Goal: Check status: Check status

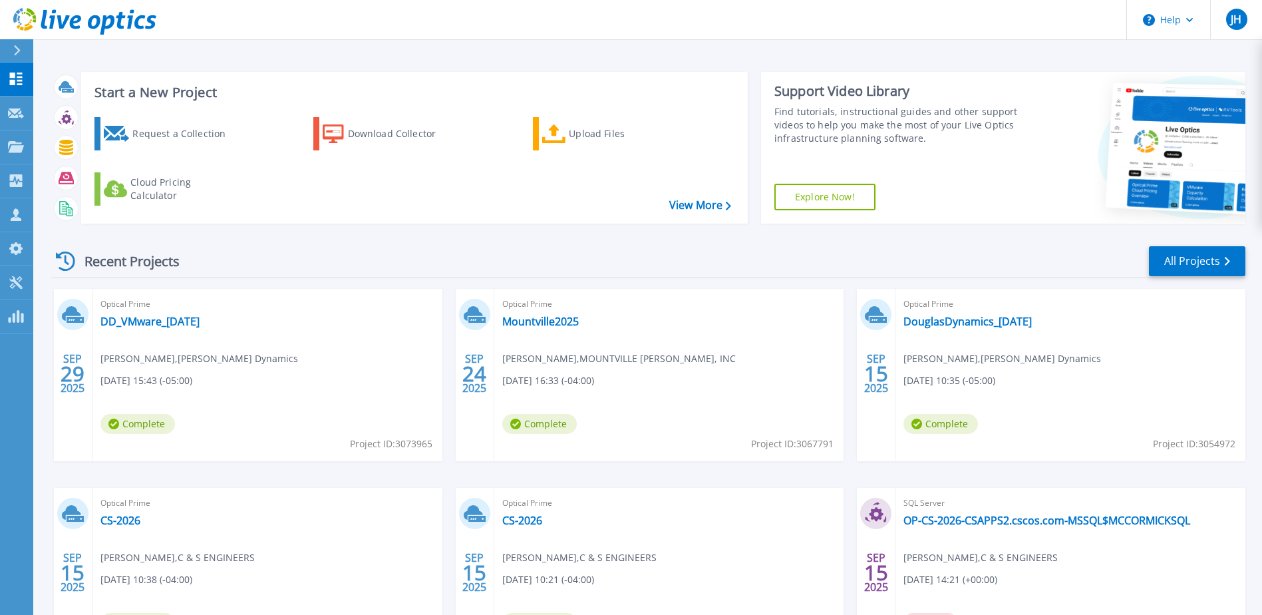
scroll to position [122, 0]
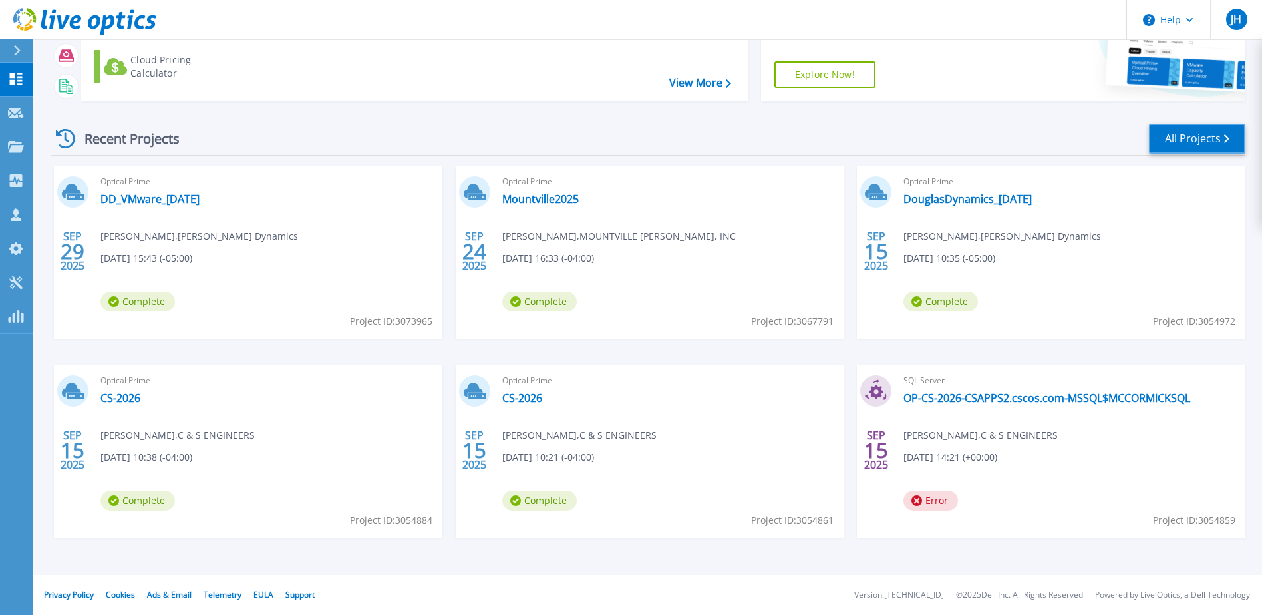
click at [1202, 144] on link "All Projects" at bounding box center [1197, 139] width 96 height 30
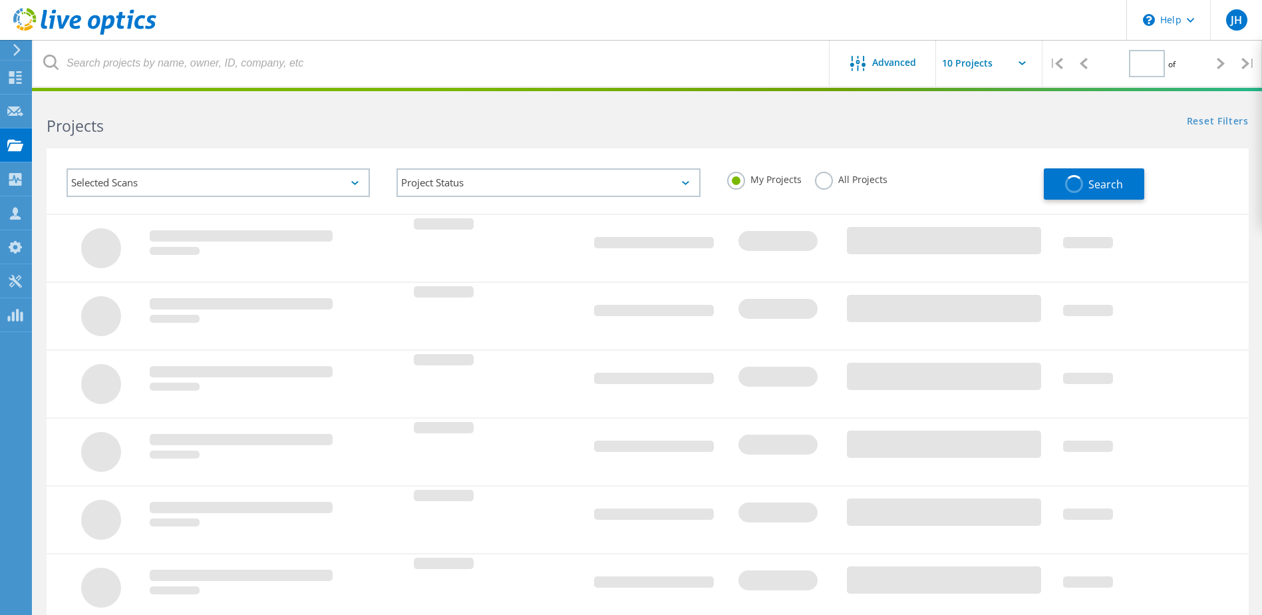
type input "2"
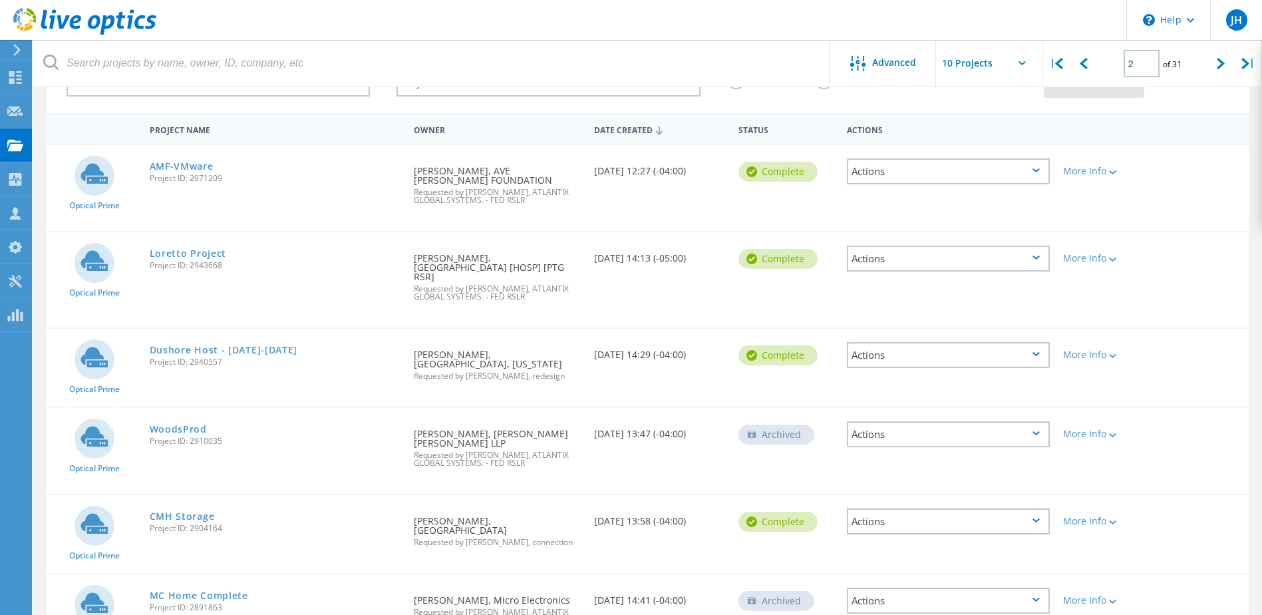
scroll to position [81, 0]
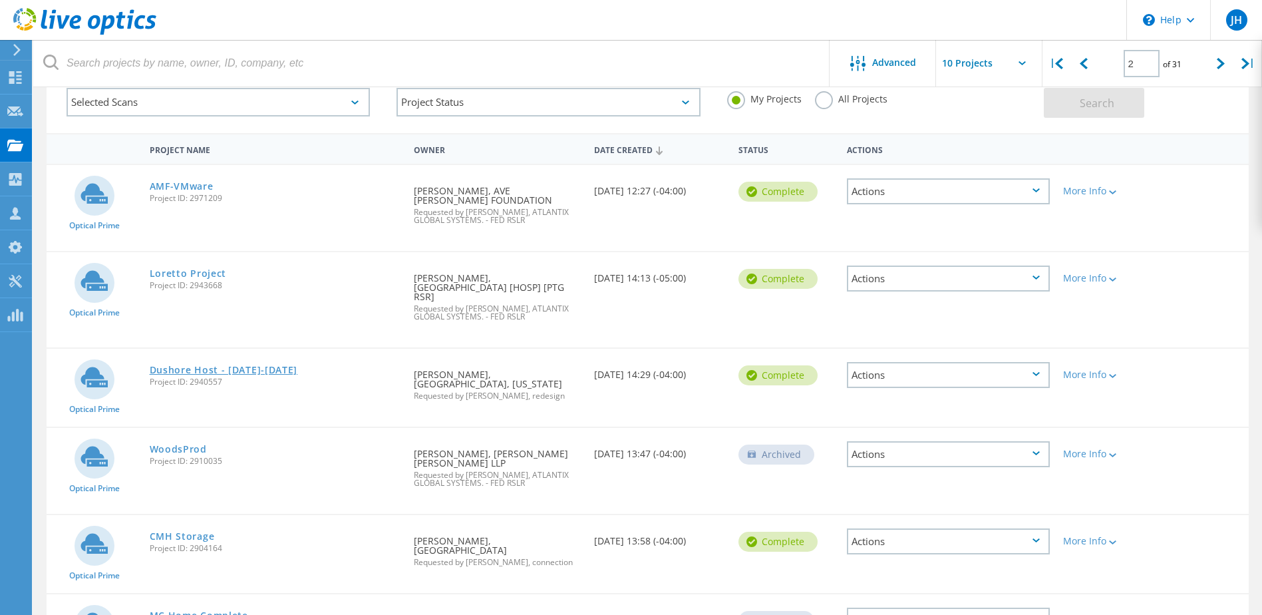
click at [247, 365] on link "Dushore Host - [DATE]-[DATE]" at bounding box center [224, 369] width 148 height 9
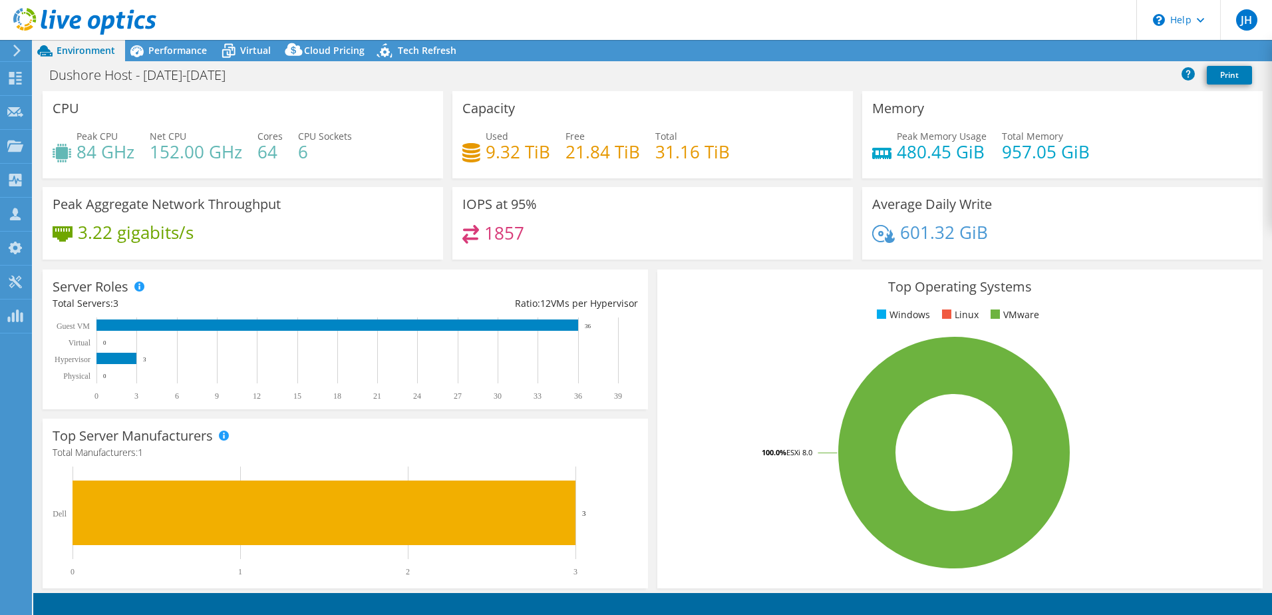
select select "USD"
